Goal: Information Seeking & Learning: Find specific page/section

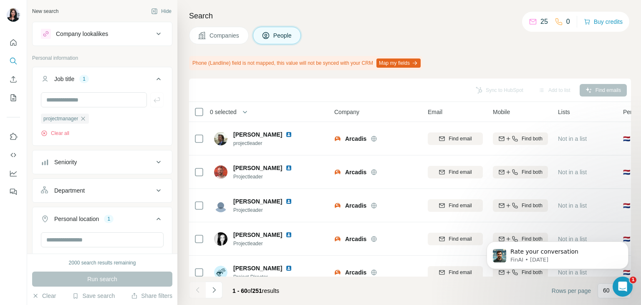
scroll to position [1673, 0]
click at [7, 94] on button "My lists" at bounding box center [13, 97] width 13 height 15
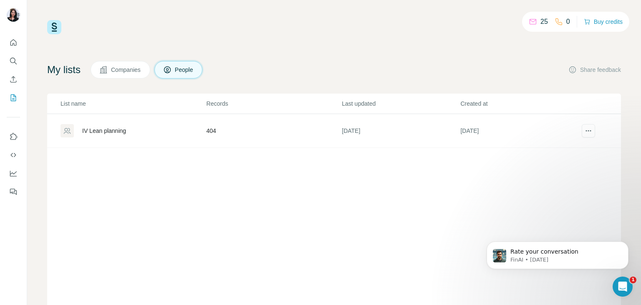
click at [132, 127] on div "IV Lean planning" at bounding box center [133, 130] width 145 height 13
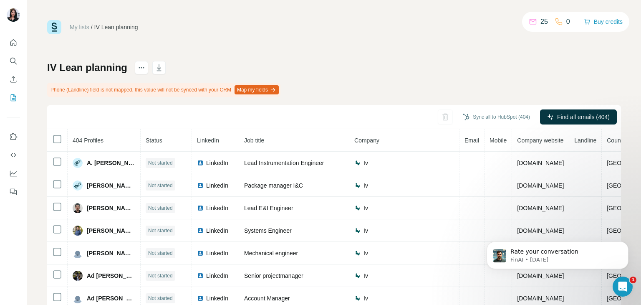
scroll to position [65, 0]
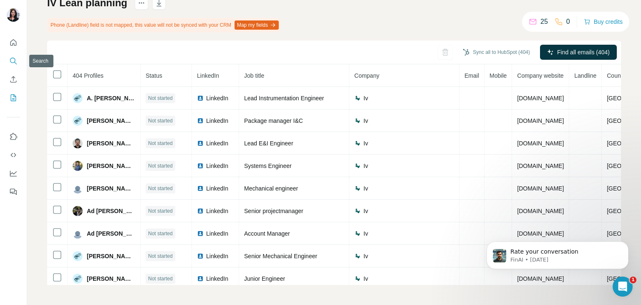
click at [17, 57] on icon "Search" at bounding box center [13, 61] width 8 height 8
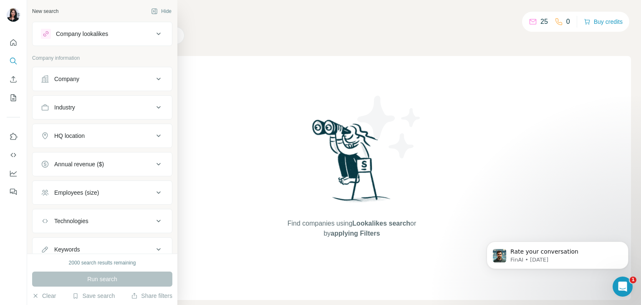
click at [100, 86] on button "Company" at bounding box center [102, 79] width 139 height 20
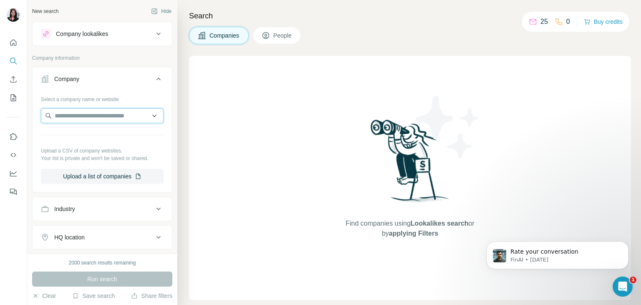
click at [109, 121] on input "text" at bounding box center [102, 115] width 123 height 15
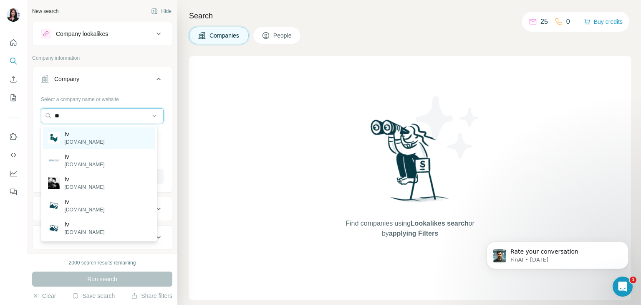
type input "**"
click at [107, 133] on div "Iv iv.nl" at bounding box center [99, 137] width 112 height 23
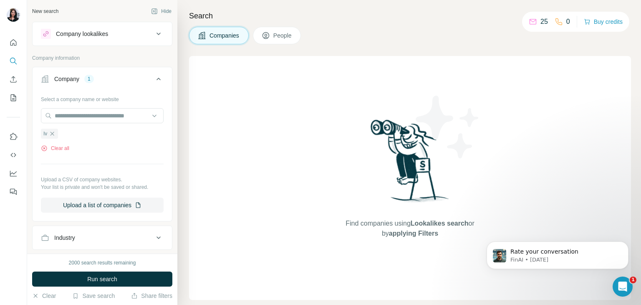
click at [155, 79] on icon at bounding box center [159, 79] width 10 height 10
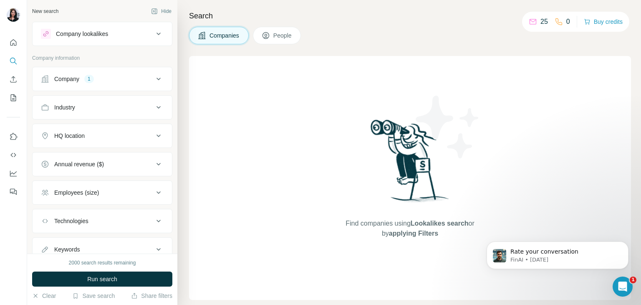
click at [154, 81] on icon at bounding box center [159, 79] width 10 height 10
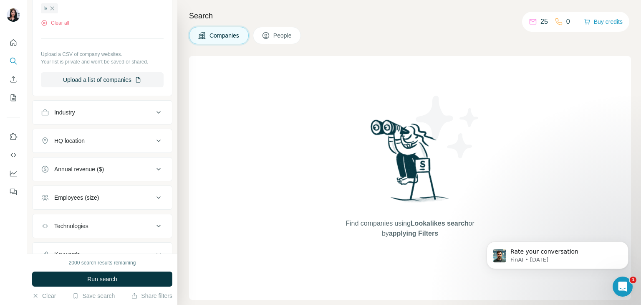
scroll to position [125, 0]
drag, startPoint x: 294, startPoint y: 24, endPoint x: 294, endPoint y: 43, distance: 19.2
click at [294, 43] on div "Search Companies People Find companies using Lookalikes search or by applying F…" at bounding box center [409, 152] width 464 height 305
click at [294, 43] on button "People" at bounding box center [277, 36] width 48 height 18
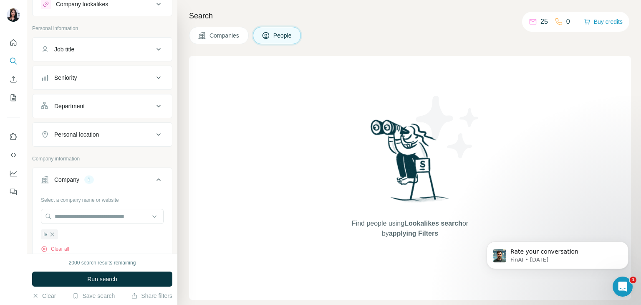
scroll to position [30, 0]
click at [134, 51] on div "Job title" at bounding box center [97, 49] width 113 height 8
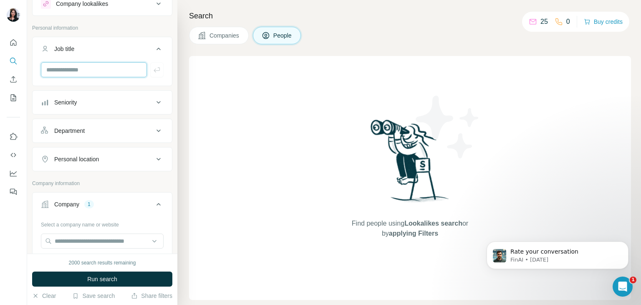
click at [127, 71] on input "text" at bounding box center [94, 69] width 106 height 15
type input "**********"
click at [153, 69] on icon "button" at bounding box center [157, 70] width 8 height 8
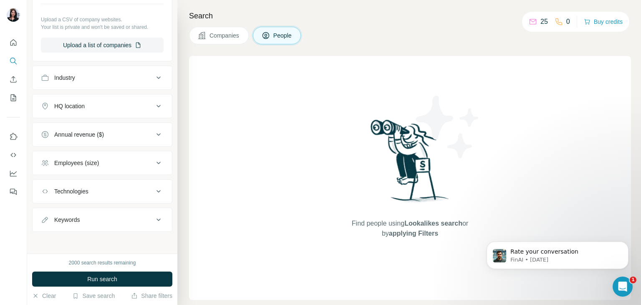
scroll to position [344, 0]
click at [80, 112] on button "HQ location" at bounding box center [102, 107] width 139 height 20
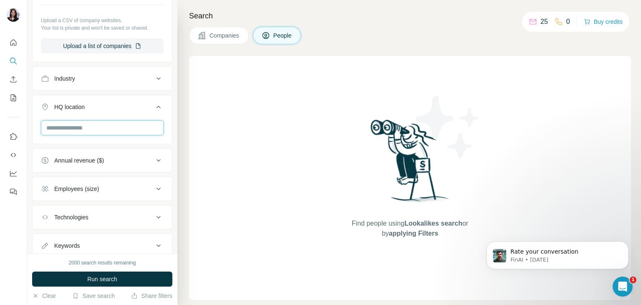
click at [85, 122] on input "text" at bounding box center [102, 127] width 123 height 15
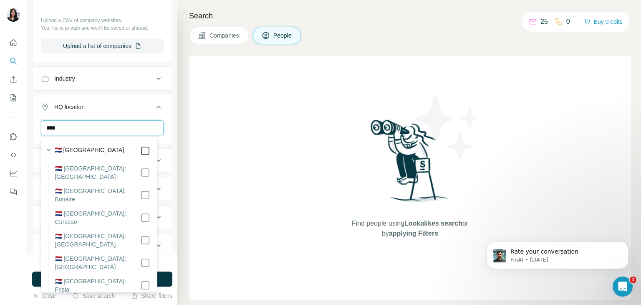
type input "****"
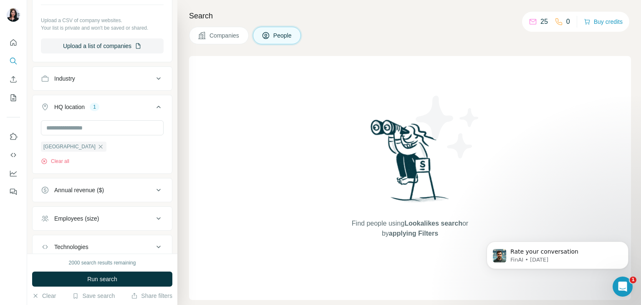
click at [170, 259] on div "2000 search results remaining" at bounding box center [102, 263] width 140 height 8
click at [154, 278] on button "Run search" at bounding box center [102, 278] width 140 height 15
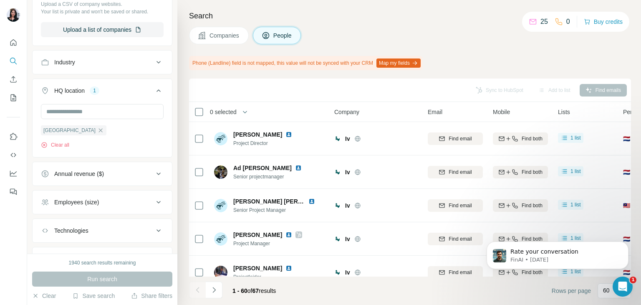
scroll to position [364, 0]
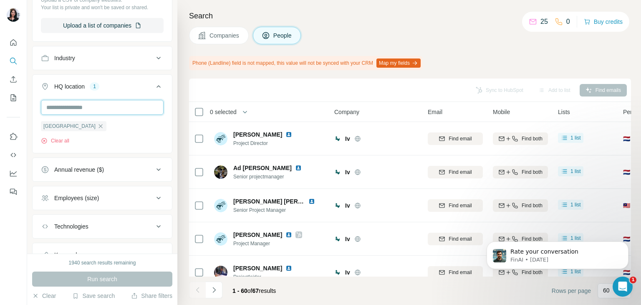
click at [100, 113] on input "text" at bounding box center [102, 107] width 123 height 15
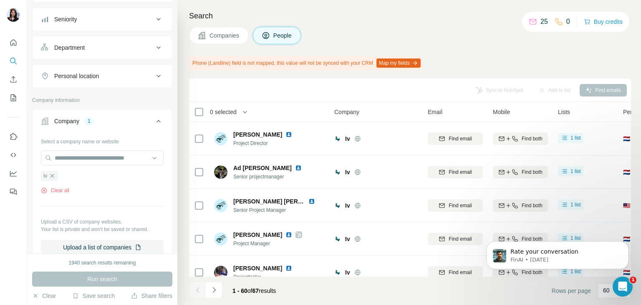
scroll to position [0, 0]
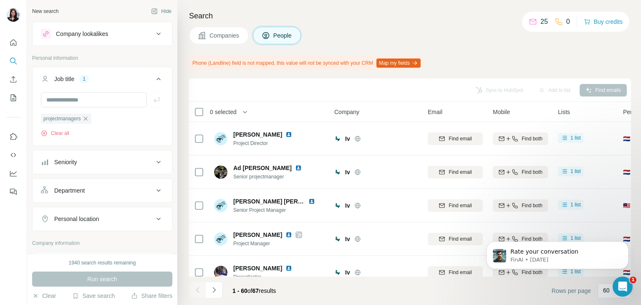
click at [237, 112] on span "0 selected" at bounding box center [223, 112] width 27 height 8
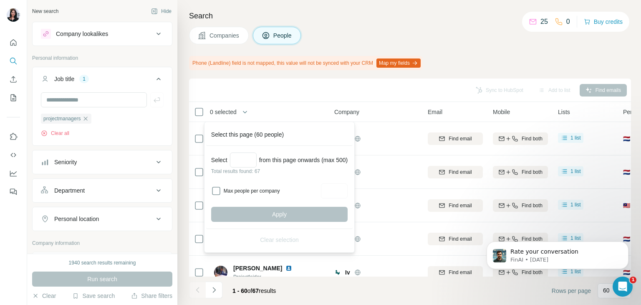
click at [472, 38] on div "Companies People" at bounding box center [410, 36] width 442 height 18
